Goal: Navigation & Orientation: Find specific page/section

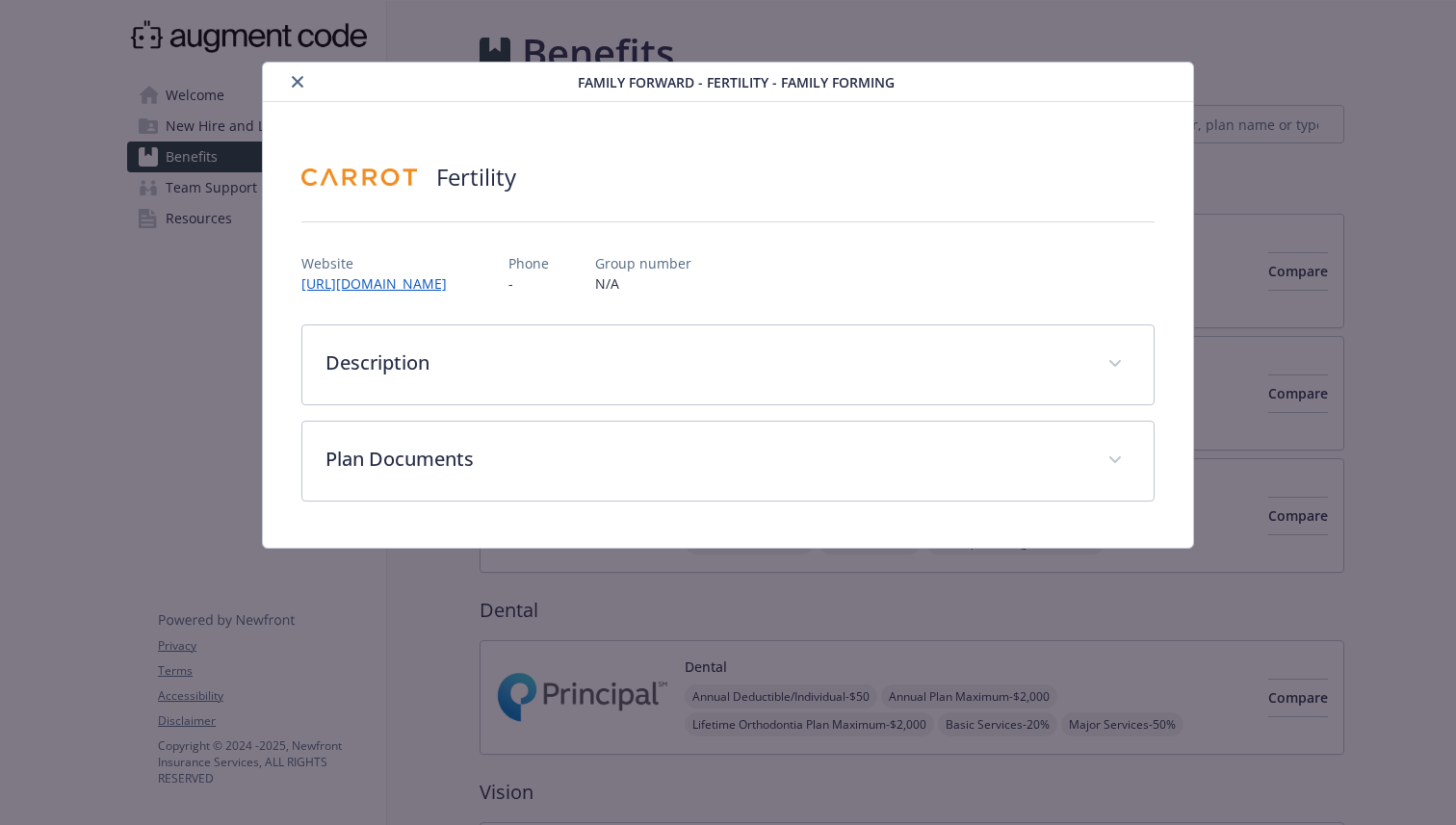
click at [287, 88] on button "close" at bounding box center [297, 81] width 23 height 23
